Goal: Task Accomplishment & Management: Use online tool/utility

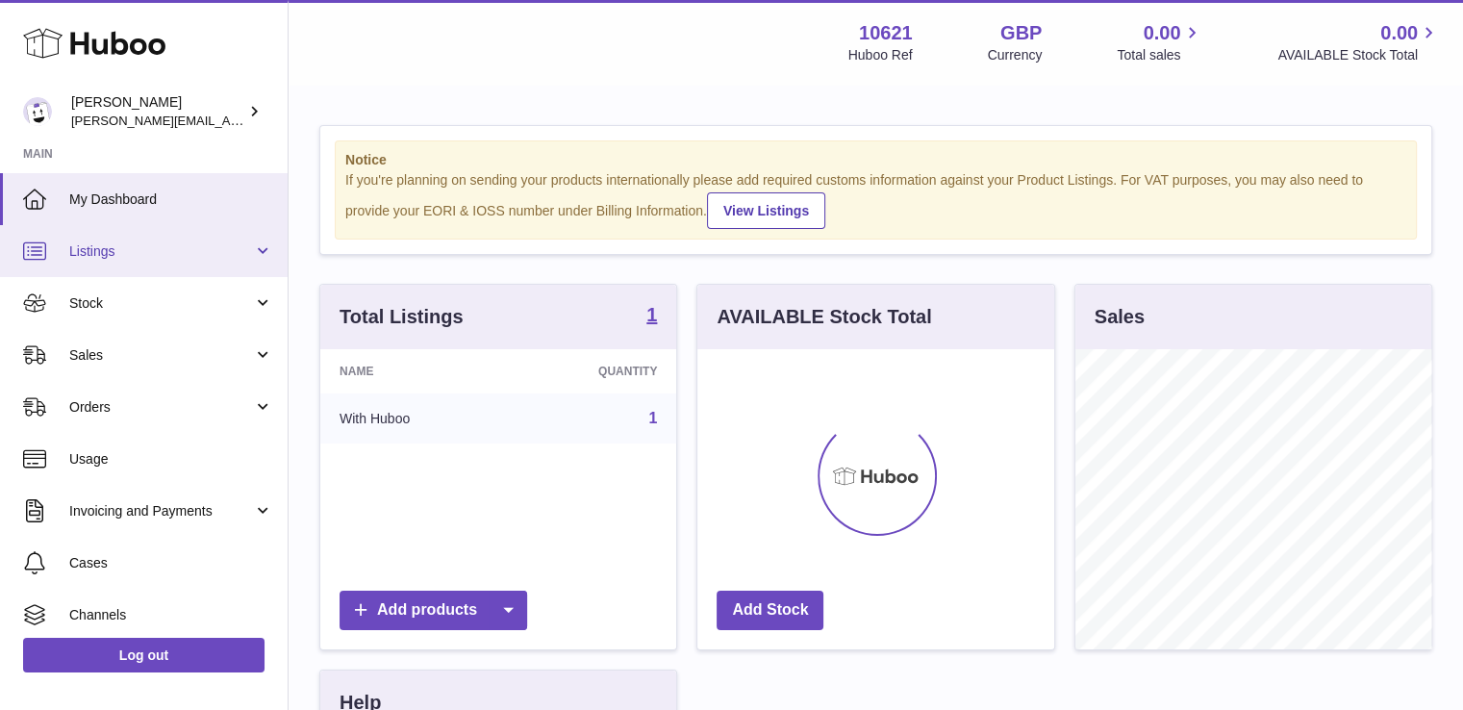
scroll to position [300, 357]
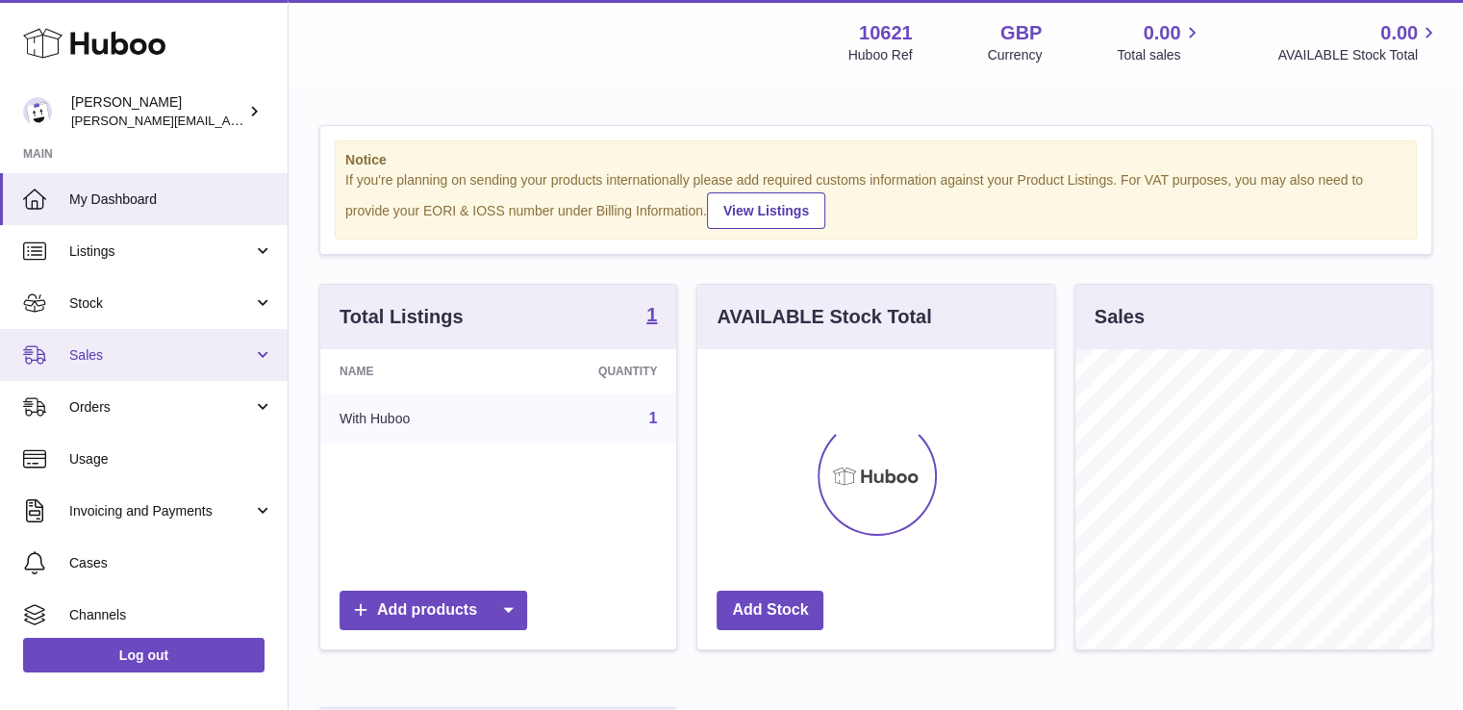
click at [129, 349] on span "Sales" at bounding box center [161, 355] width 184 height 18
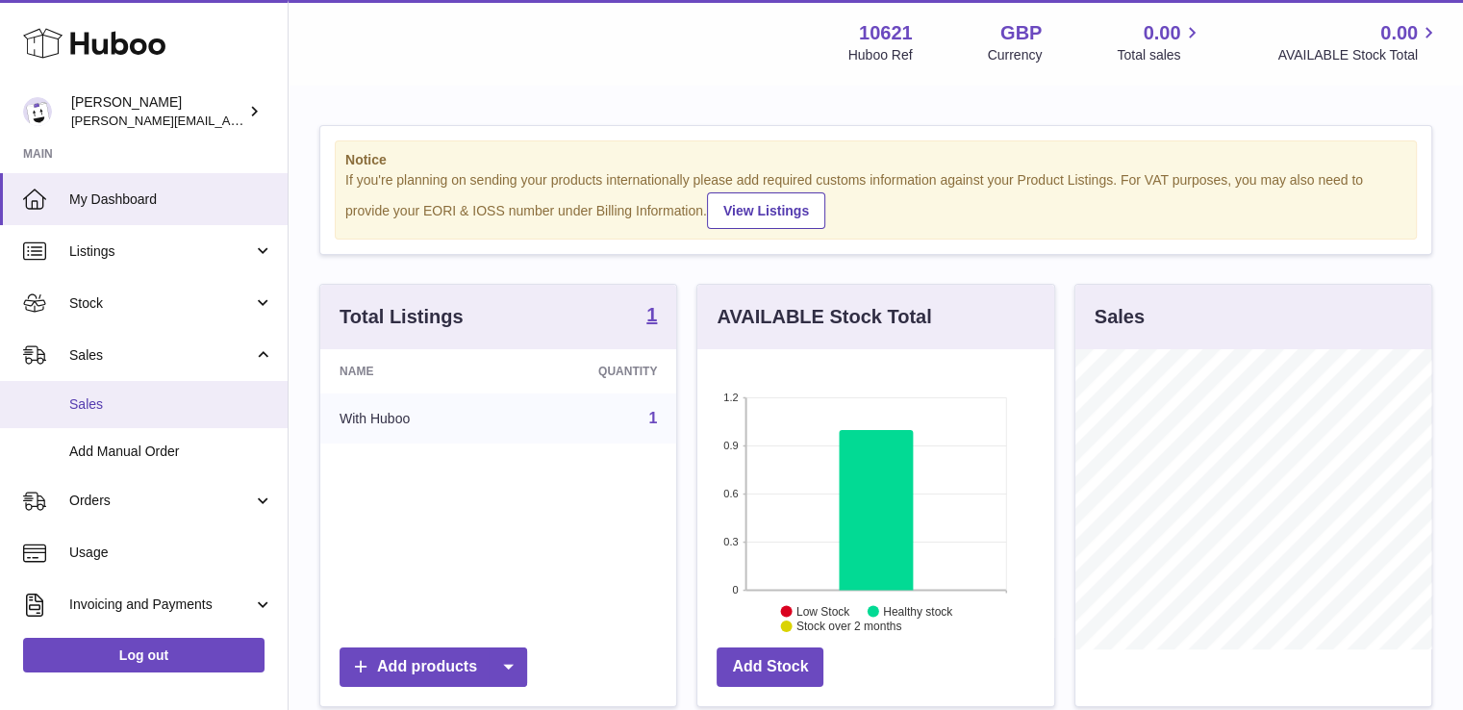
click at [92, 417] on link "Sales" at bounding box center [144, 404] width 288 height 47
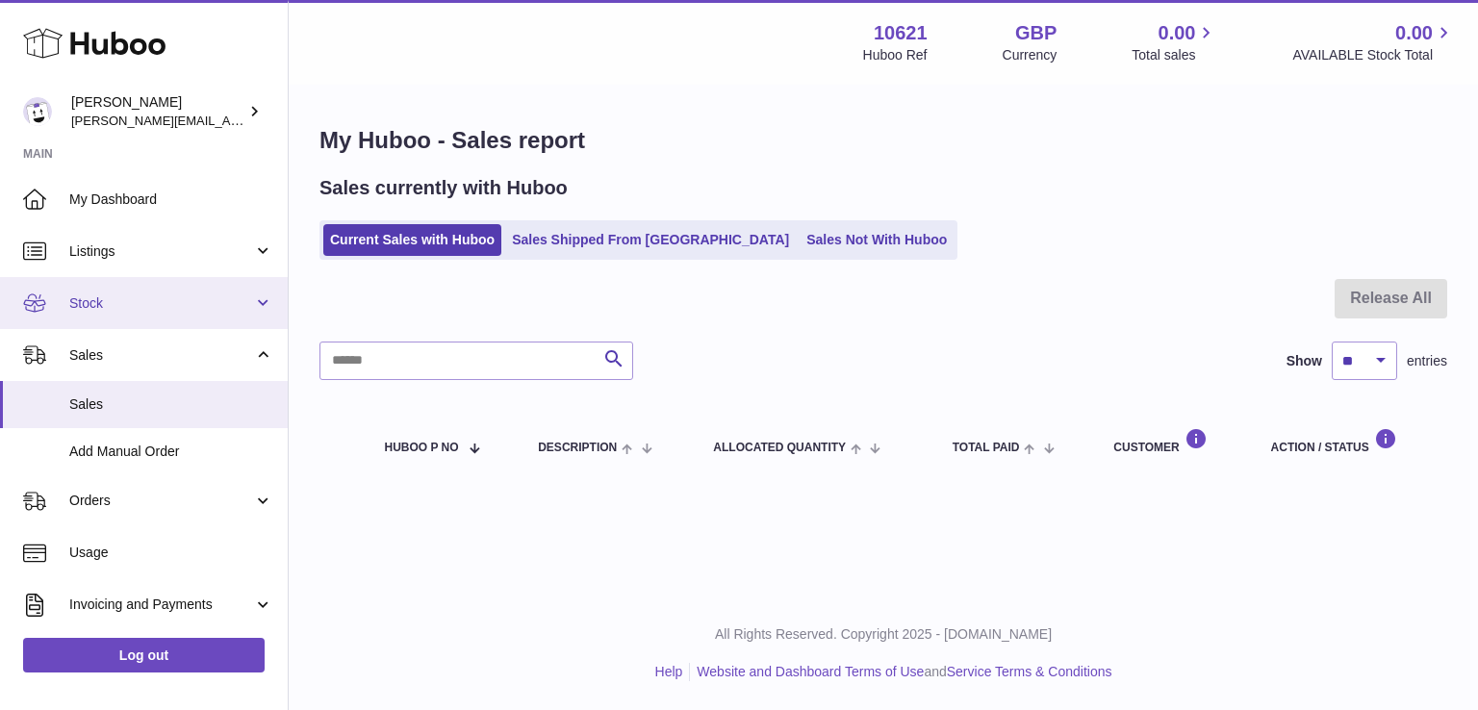
click at [104, 295] on span "Stock" at bounding box center [161, 303] width 184 height 18
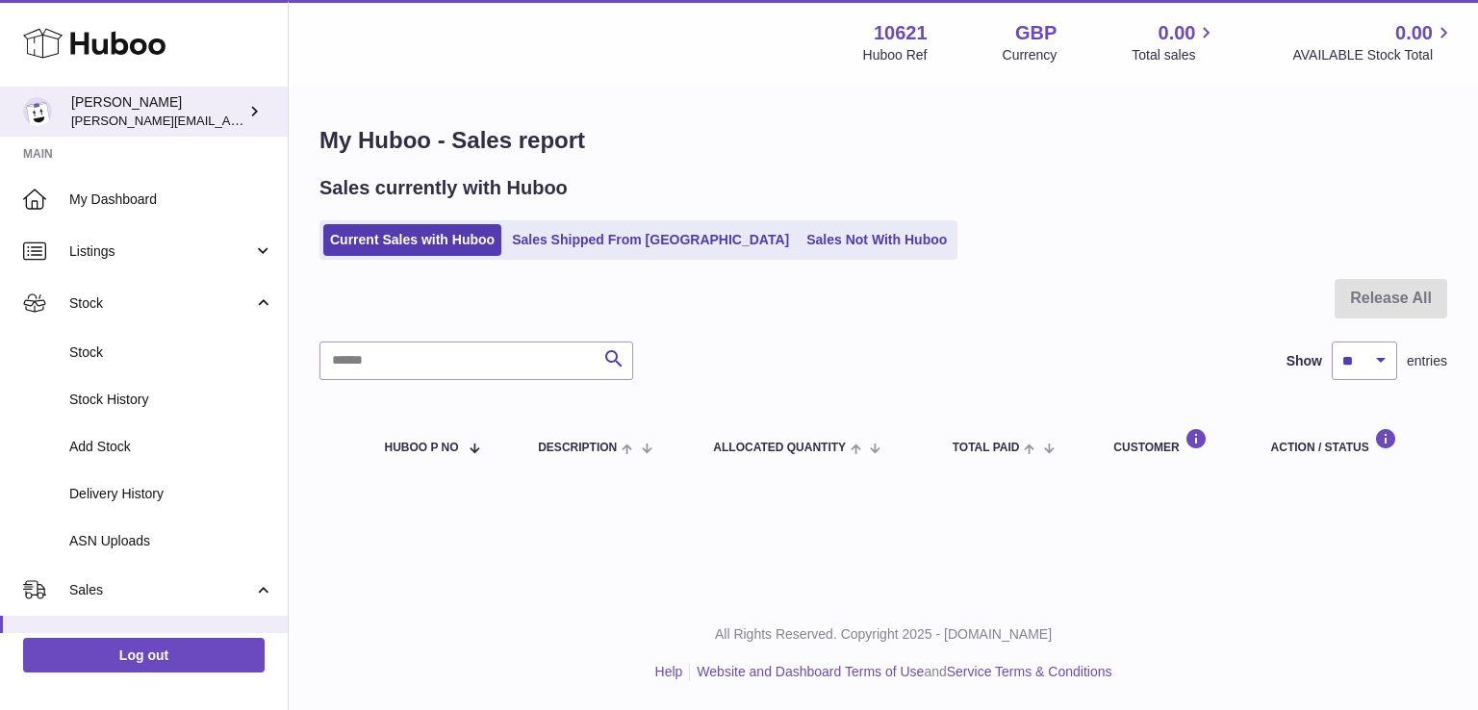
click at [119, 101] on div "Steven Oddy steven@scoreapp.com" at bounding box center [157, 111] width 173 height 37
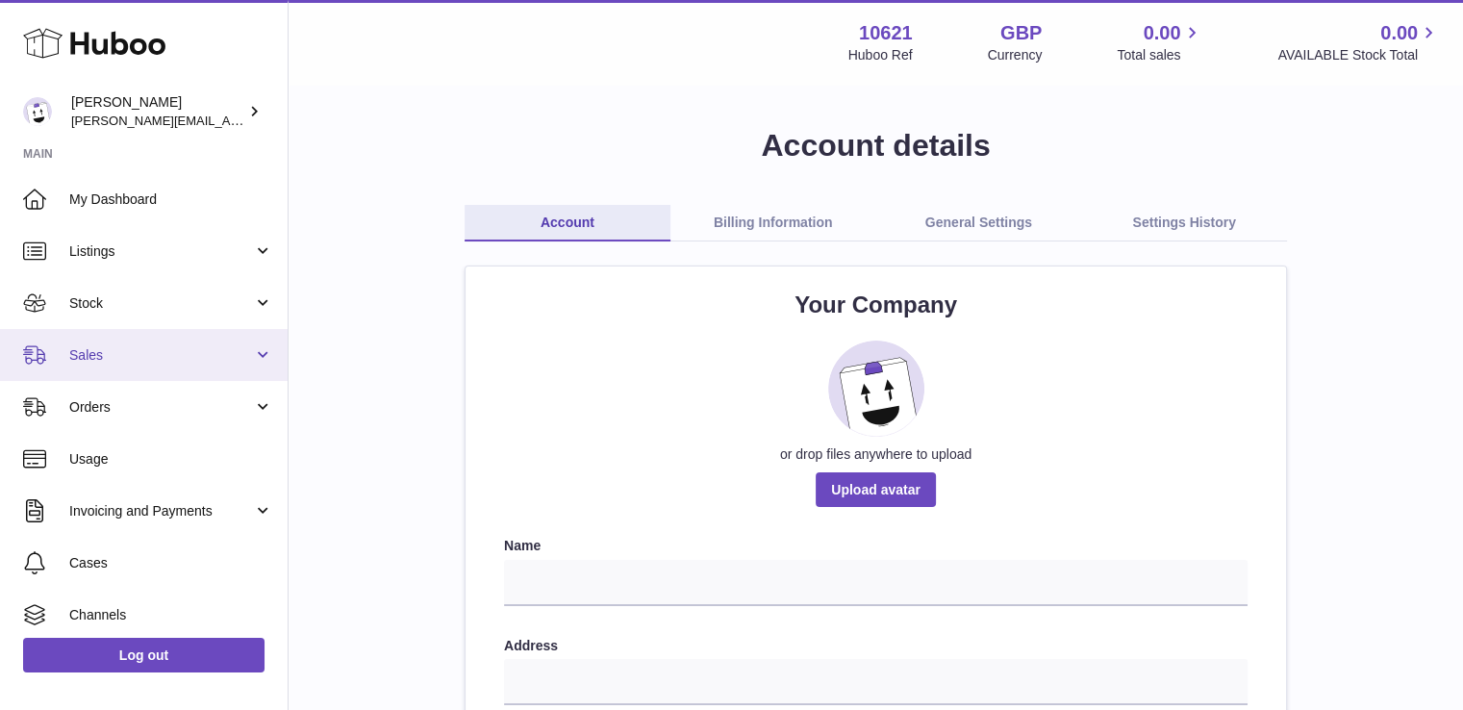
click at [130, 346] on span "Sales" at bounding box center [161, 355] width 184 height 18
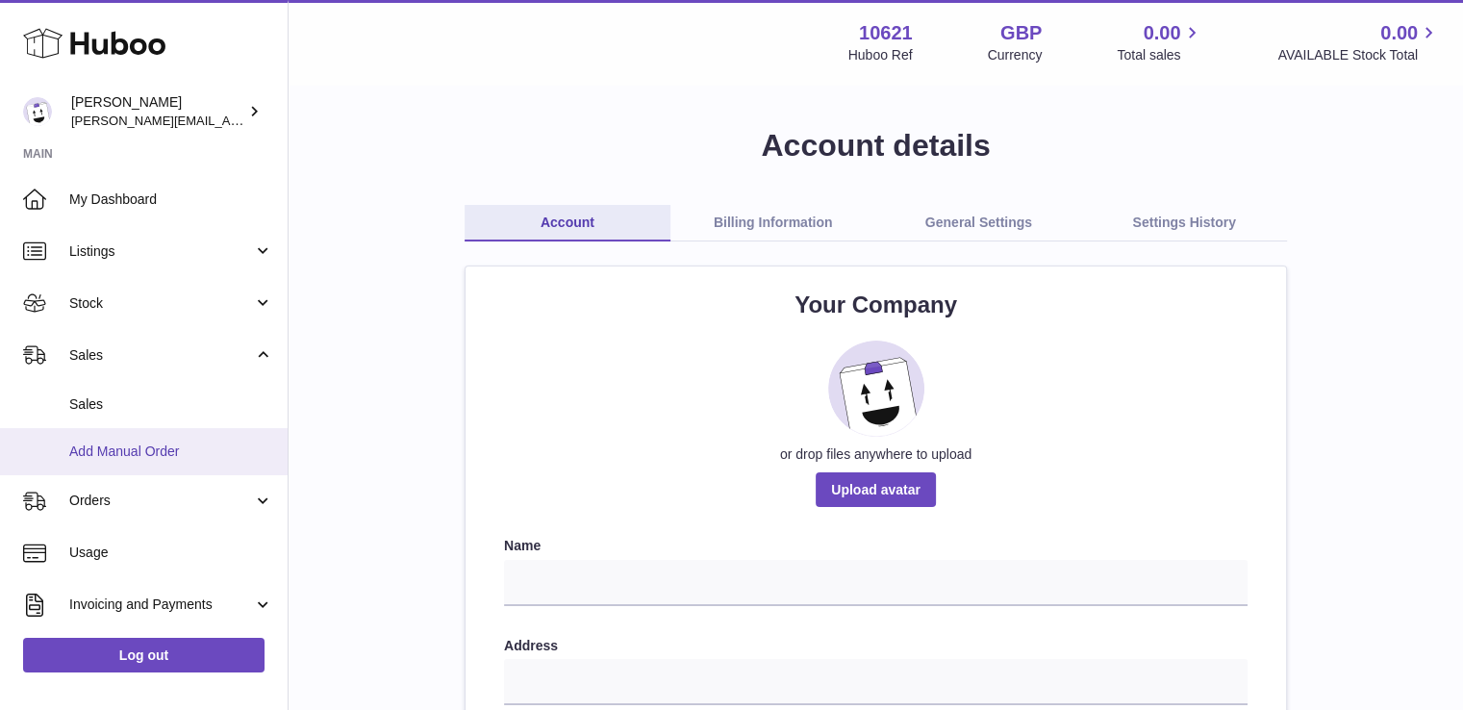
click at [158, 449] on span "Add Manual Order" at bounding box center [171, 452] width 204 height 18
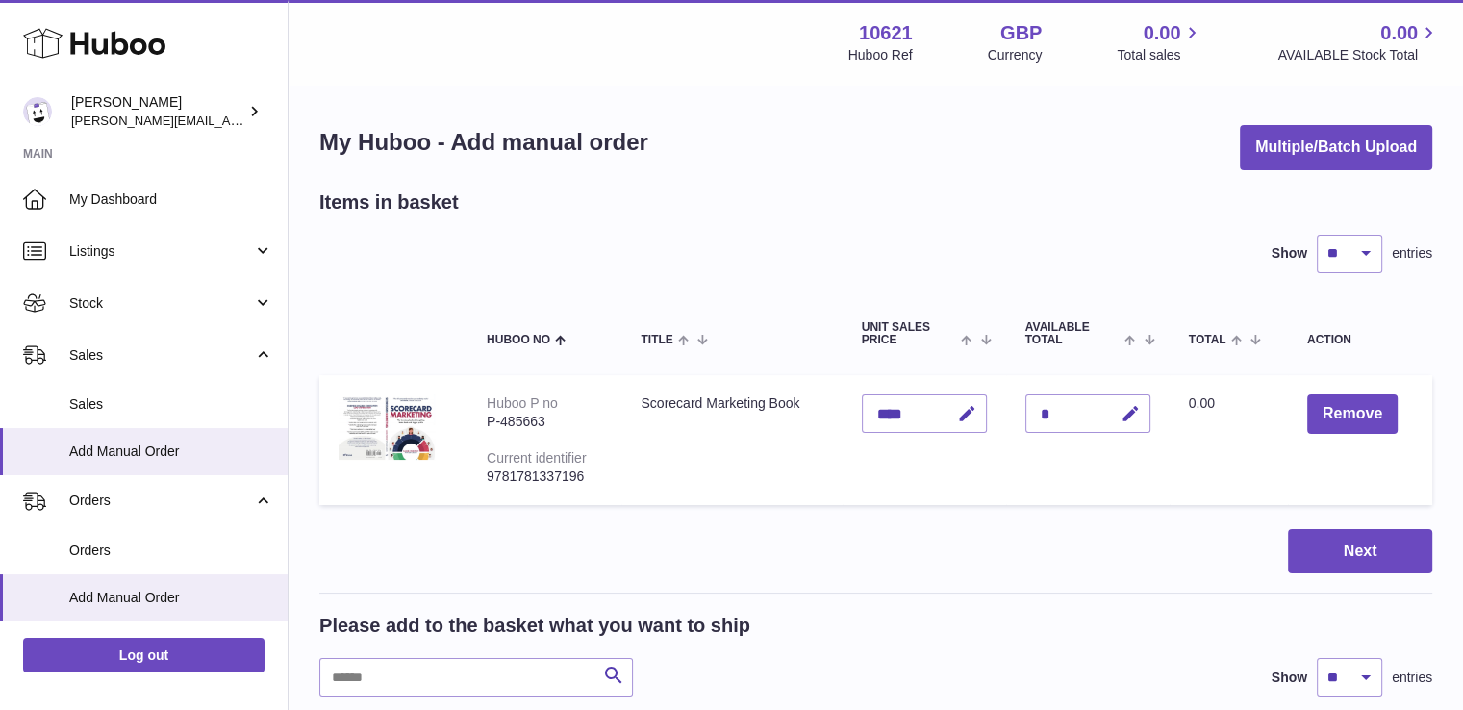
click at [508, 419] on div "P-485663" at bounding box center [544, 422] width 115 height 18
copy div "485663"
